Goal: Check status: Check status

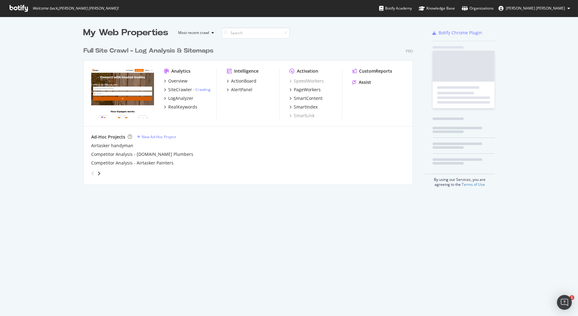
scroll to position [145, 334]
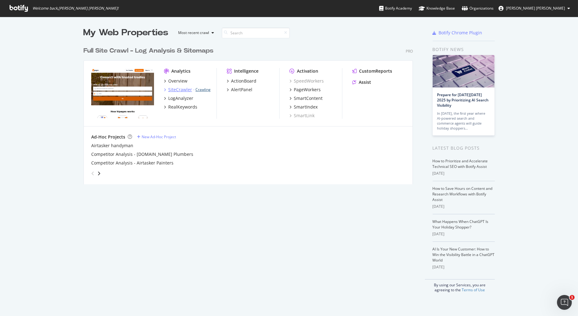
click at [203, 88] on link "Crawling" at bounding box center [203, 89] width 15 height 5
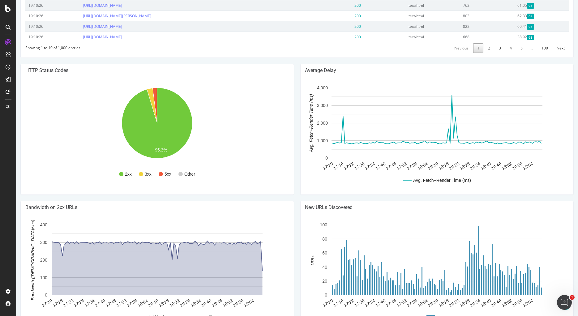
scroll to position [327, 0]
click at [242, 86] on rect "A chart." at bounding box center [157, 135] width 264 height 108
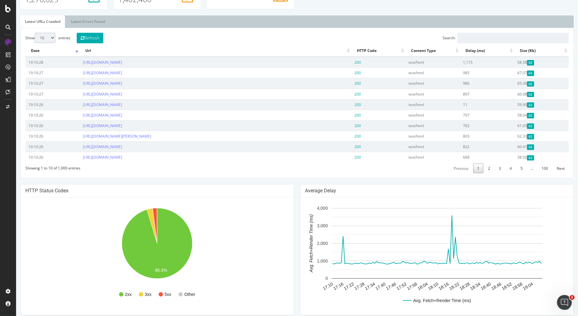
scroll to position [0, 0]
